Goal: Check status

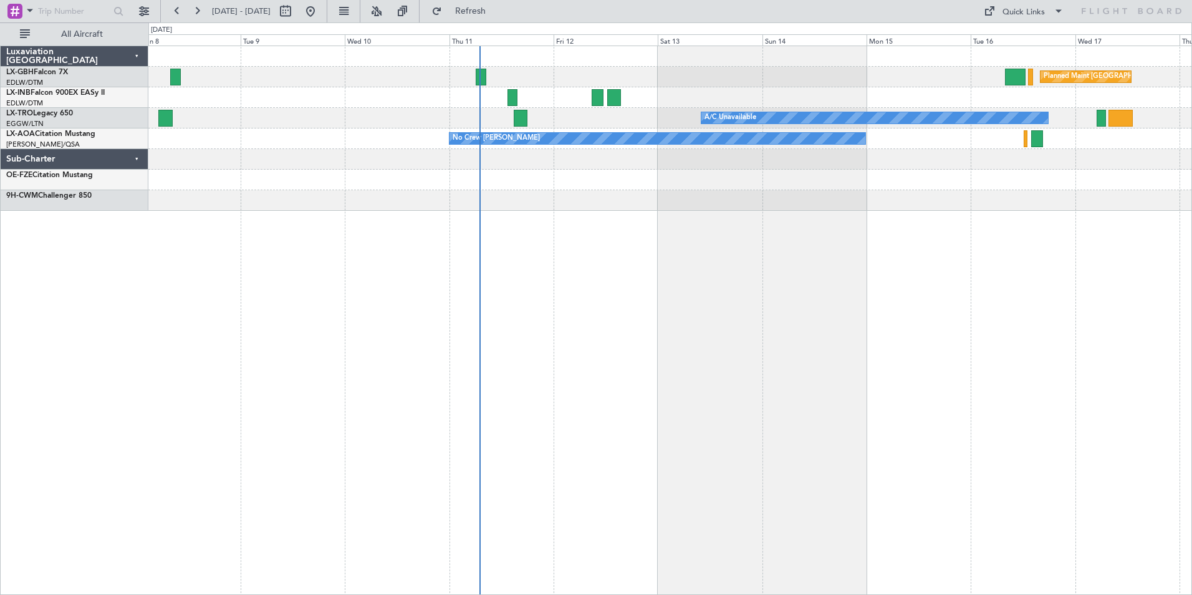
click at [601, 243] on div "Planned Maint Paris (Le Bourget) Planned Maint Nurnberg Planned Maint Dubai (Du…" at bounding box center [670, 320] width 1044 height 549
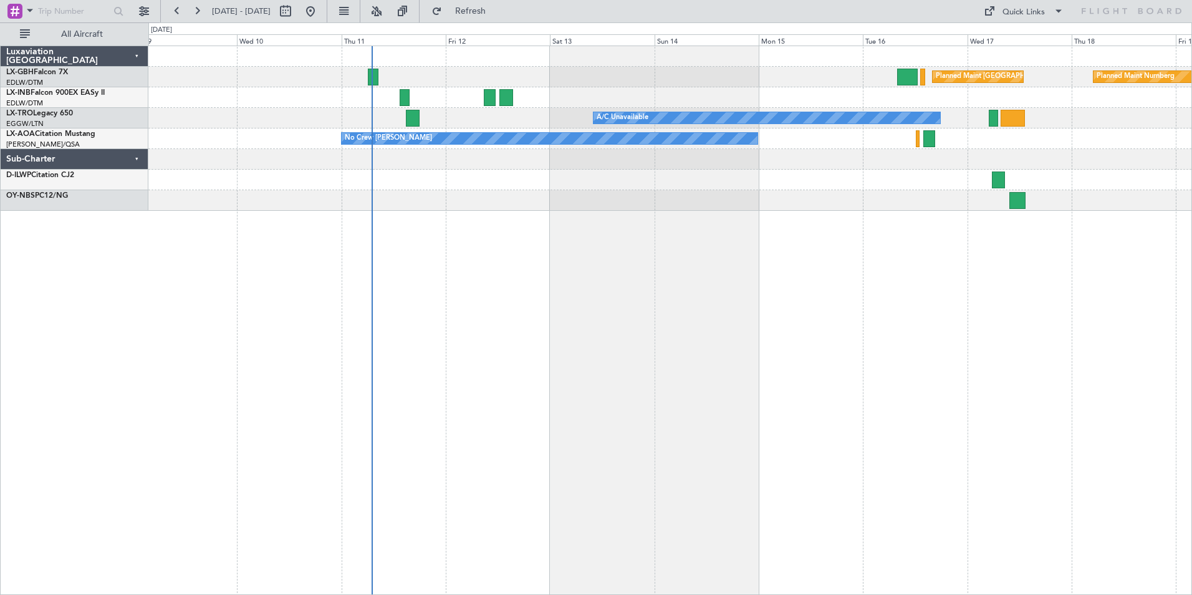
click at [557, 263] on div "Planned Maint Paris (Le Bourget) Planned Maint Nurnberg A/C Unavailable No Crew…" at bounding box center [670, 320] width 1044 height 549
